Goal: Go to known website: Access a specific website the user already knows

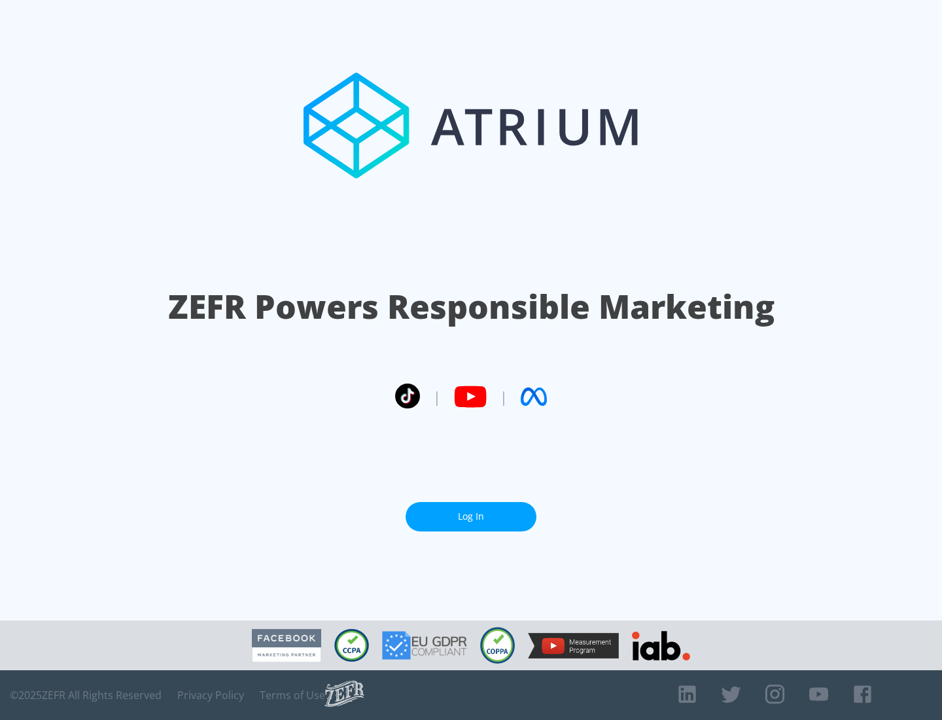
click at [471, 516] on link "Log In" at bounding box center [471, 516] width 131 height 29
